Goal: Information Seeking & Learning: Learn about a topic

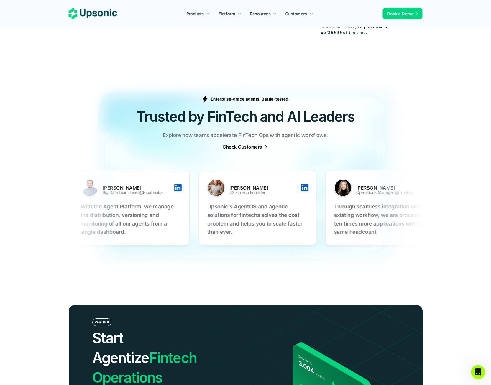
scroll to position [1119, 0]
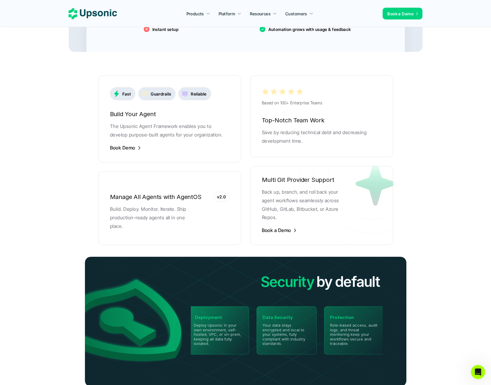
click at [184, 200] on div "Manage All Agents with AgentOS v2.0 Build. Deploy. Monitor. Iterate. Ship produ…" at bounding box center [169, 208] width 143 height 56
click at [155, 194] on h6 "Manage All Agents with AgentOS" at bounding box center [169, 197] width 119 height 10
click at [223, 194] on p "v2.0" at bounding box center [221, 197] width 9 height 6
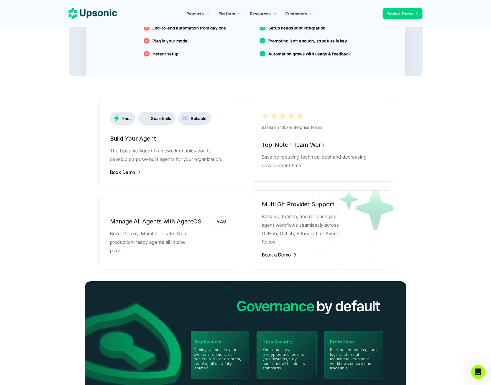
scroll to position [1088, 0]
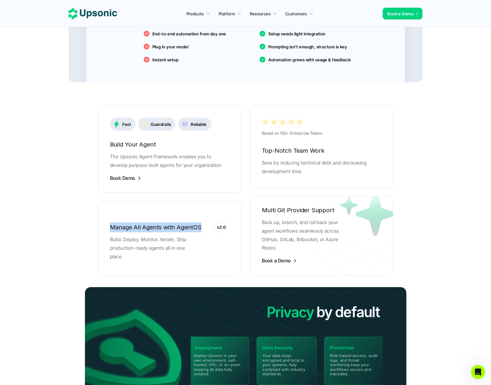
drag, startPoint x: 91, startPoint y: 190, endPoint x: 209, endPoint y: 236, distance: 127.1
click at [209, 236] on section "Fast Guardrails Reliable Build Your Agent The Upsonic Agent Framework enables y…" at bounding box center [246, 267] width 354 height 370
click at [82, 246] on section "Fast Guardrails Reliable Build Your Agent The Upsonic Agent Framework enables y…" at bounding box center [246, 267] width 354 height 370
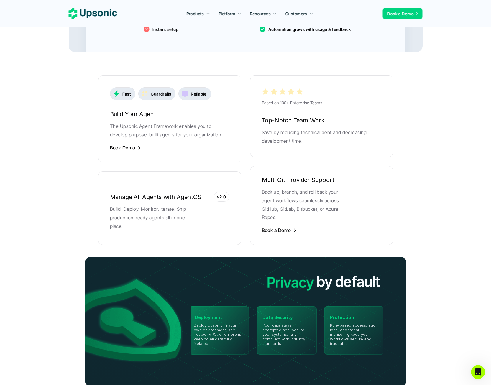
scroll to position [1785, 0]
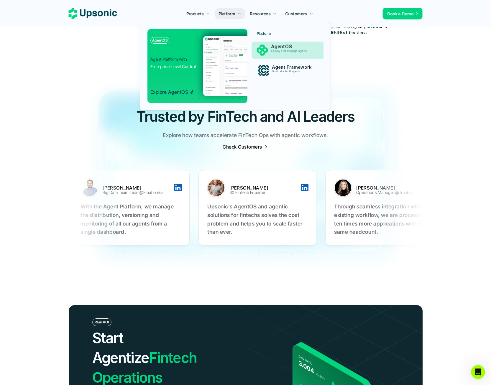
click at [277, 45] on p "AgentOS" at bounding box center [294, 47] width 46 height 6
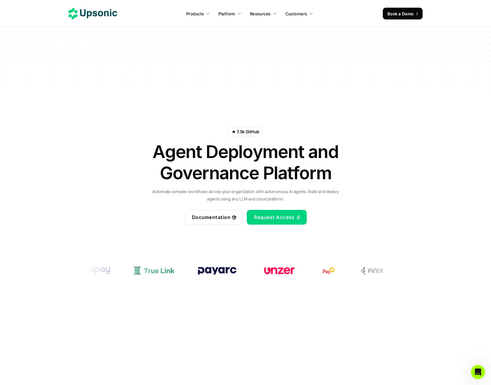
click at [223, 215] on p "Documentation" at bounding box center [211, 217] width 38 height 9
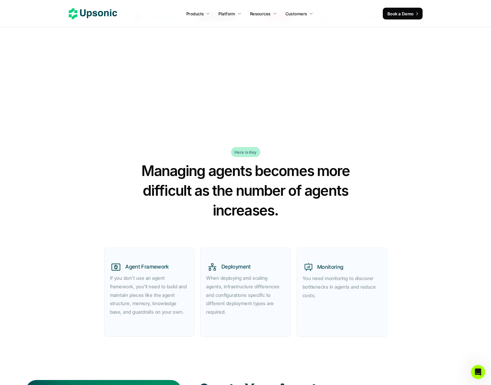
scroll to position [327, 0]
